Goal: Task Accomplishment & Management: Manage account settings

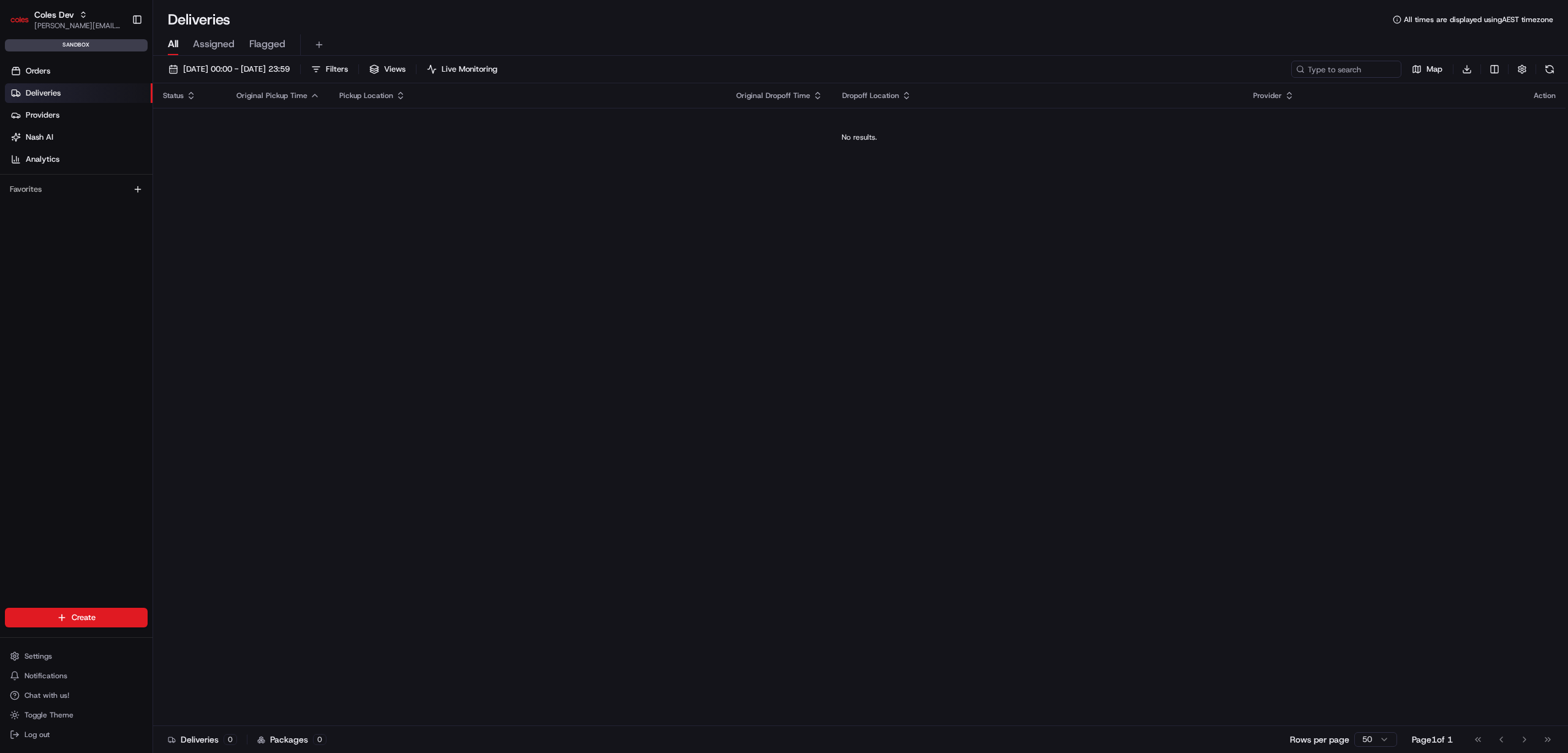
click at [63, 650] on button "Settings" at bounding box center [77, 655] width 143 height 17
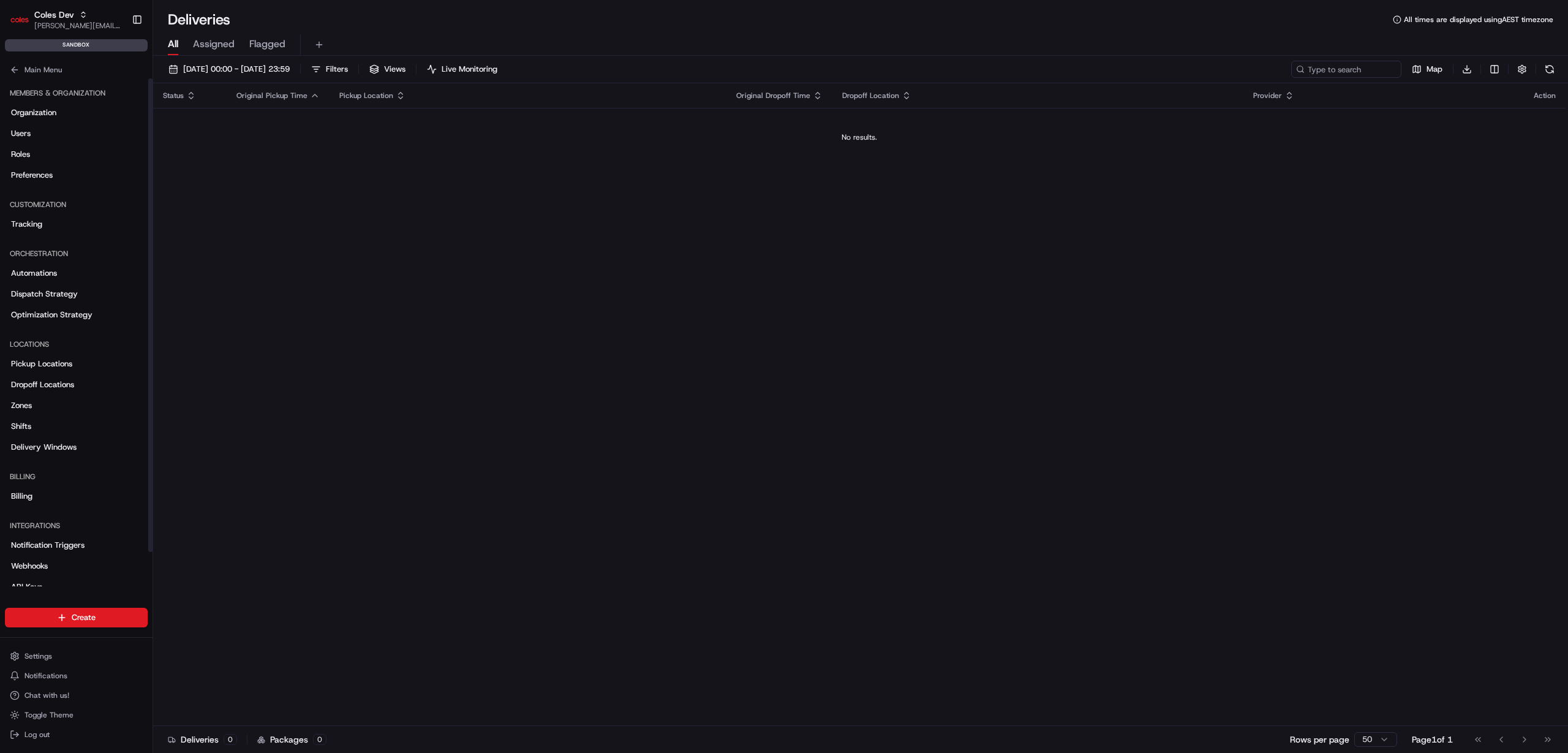
click at [70, 421] on link "Shifts" at bounding box center [77, 426] width 143 height 20
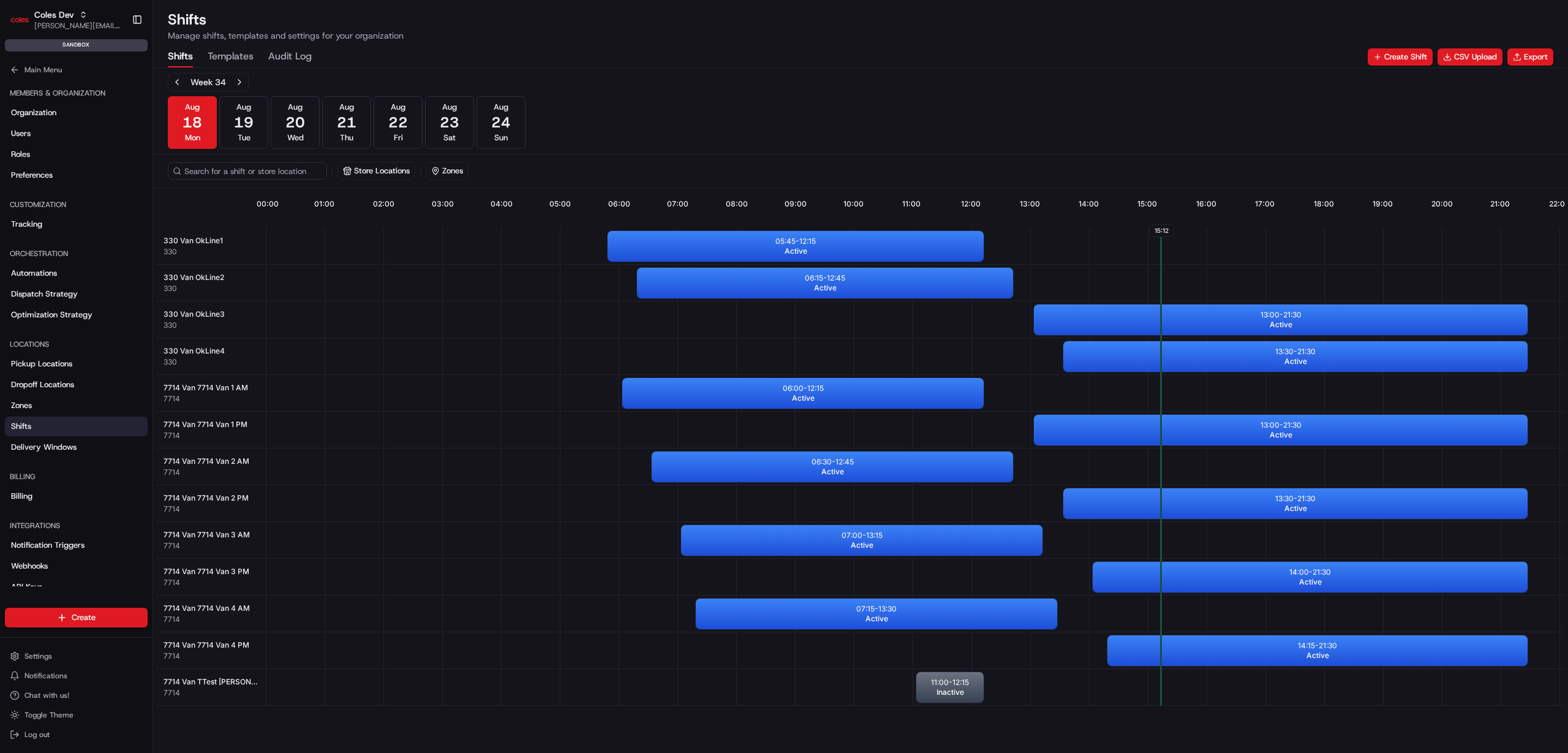
click at [312, 112] on button "[DATE] Wed" at bounding box center [295, 123] width 49 height 53
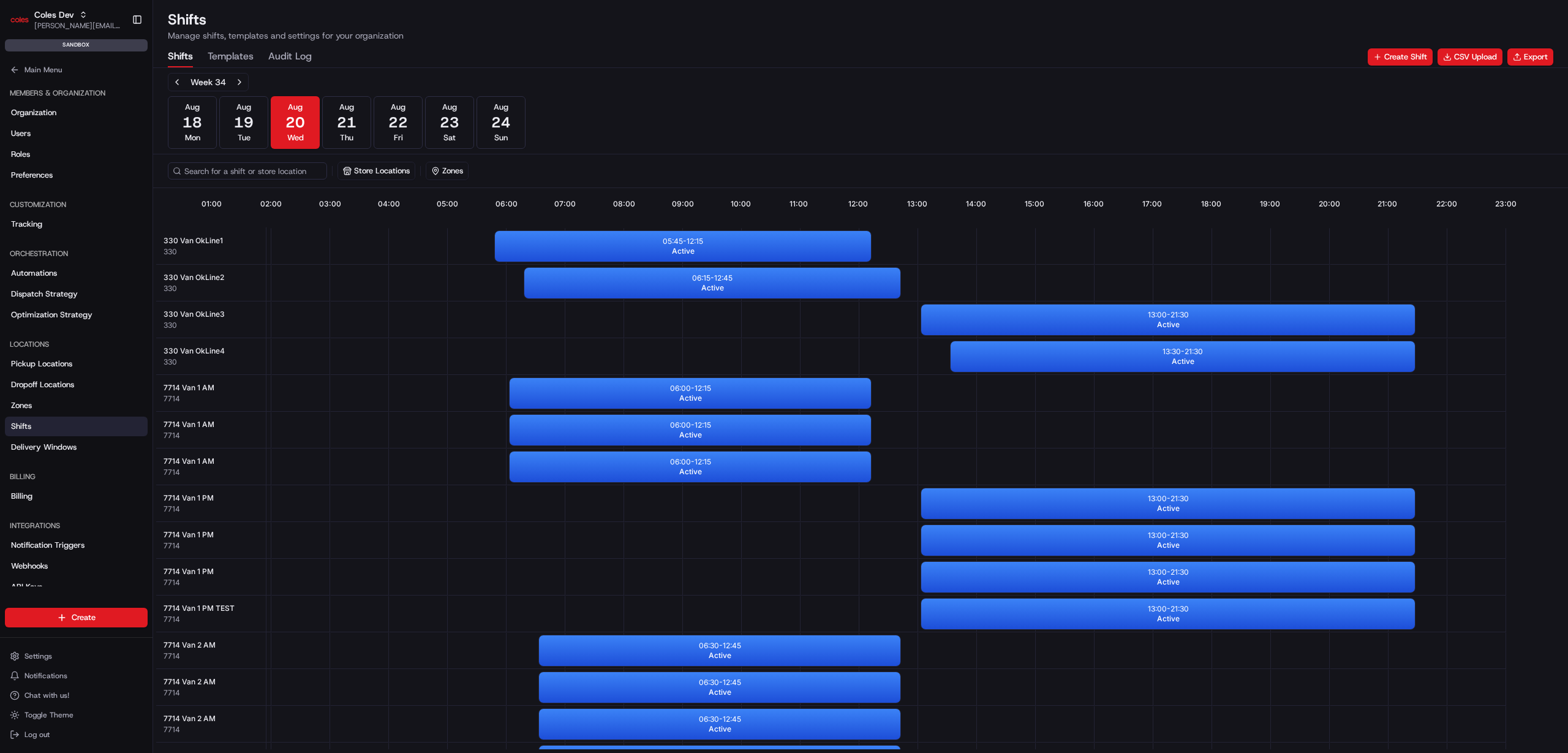
scroll to position [0, 119]
click at [70, 20] on div "Coles [PERSON_NAME] [PERSON_NAME][EMAIL_ADDRESS][PERSON_NAME][DOMAIN_NAME]" at bounding box center [78, 19] width 87 height 22
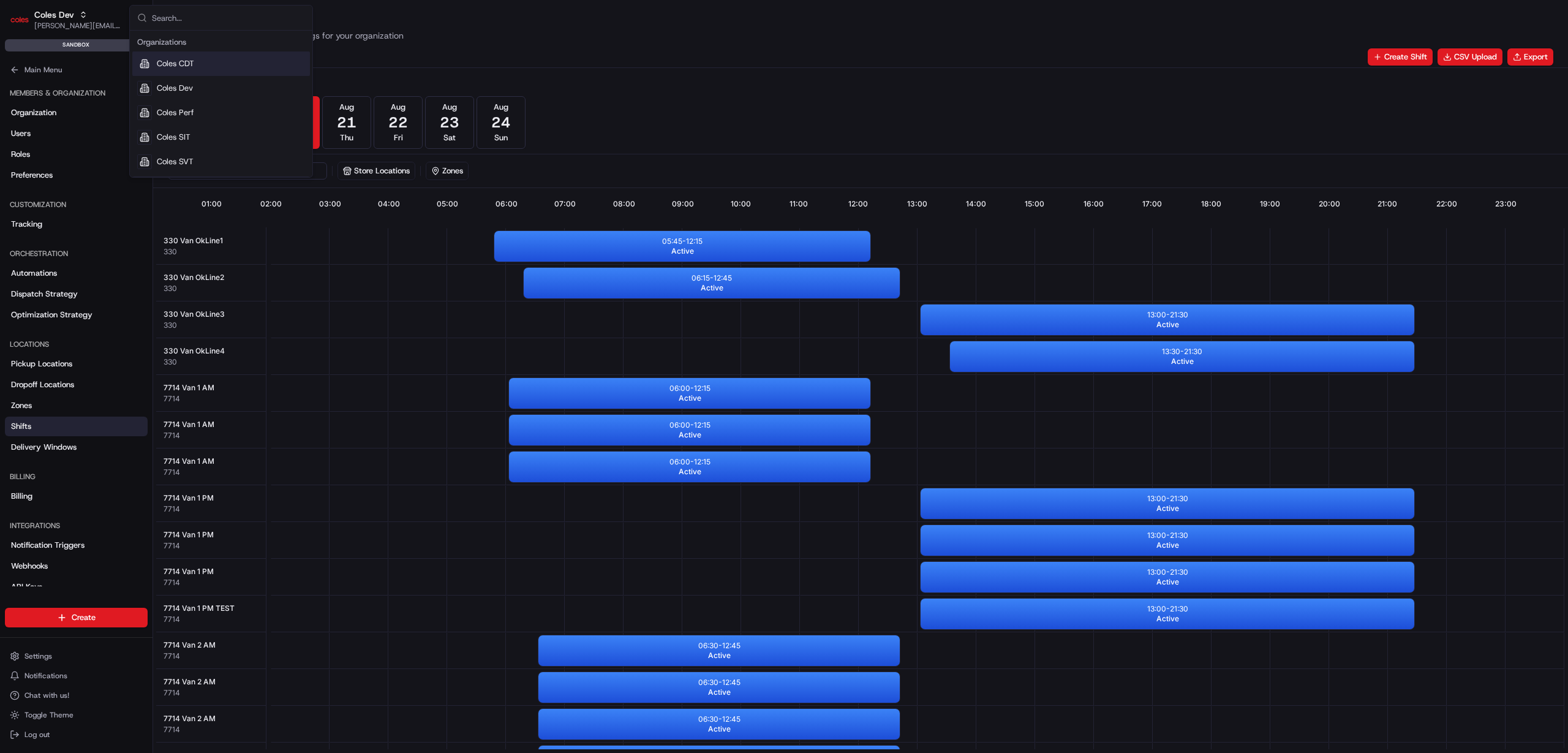
drag, startPoint x: 193, startPoint y: 59, endPoint x: 224, endPoint y: 82, distance: 38.6
click at [193, 60] on span "Coles CDT" at bounding box center [175, 63] width 38 height 11
